Goal: Navigation & Orientation: Find specific page/section

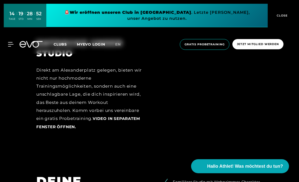
scroll to position [565, 0]
click at [108, 129] on span "Video in separatem Fenster öffnen." at bounding box center [88, 122] width 104 height 13
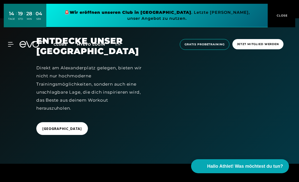
click at [282, 12] on button "CLOSE" at bounding box center [282, 16] width 28 height 24
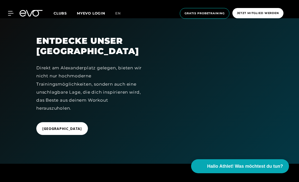
click at [61, 15] on span "Clubs" at bounding box center [60, 13] width 13 height 5
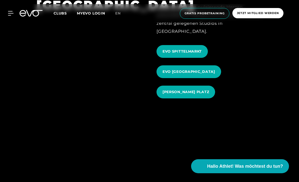
scroll to position [534, 0]
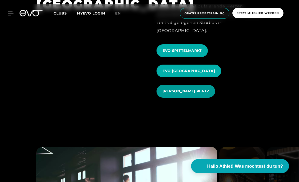
click at [178, 94] on span "[PERSON_NAME] PLATZ" at bounding box center [186, 91] width 47 height 5
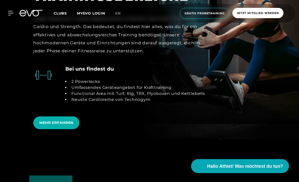
scroll to position [984, 0]
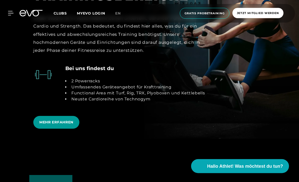
click at [49, 125] on span "MEHR ERFAHREN" at bounding box center [56, 122] width 34 height 5
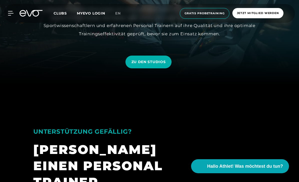
scroll to position [97, 0]
